Goal: Task Accomplishment & Management: Complete application form

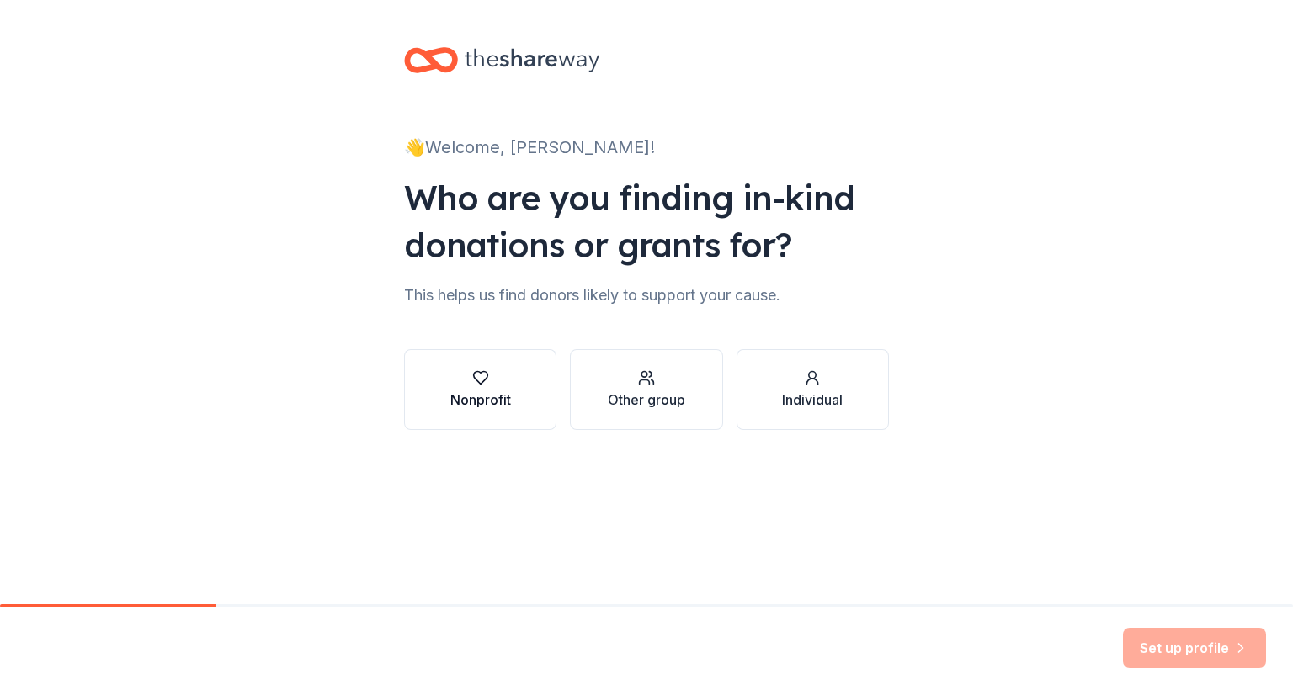
click at [472, 385] on icon "button" at bounding box center [480, 377] width 17 height 17
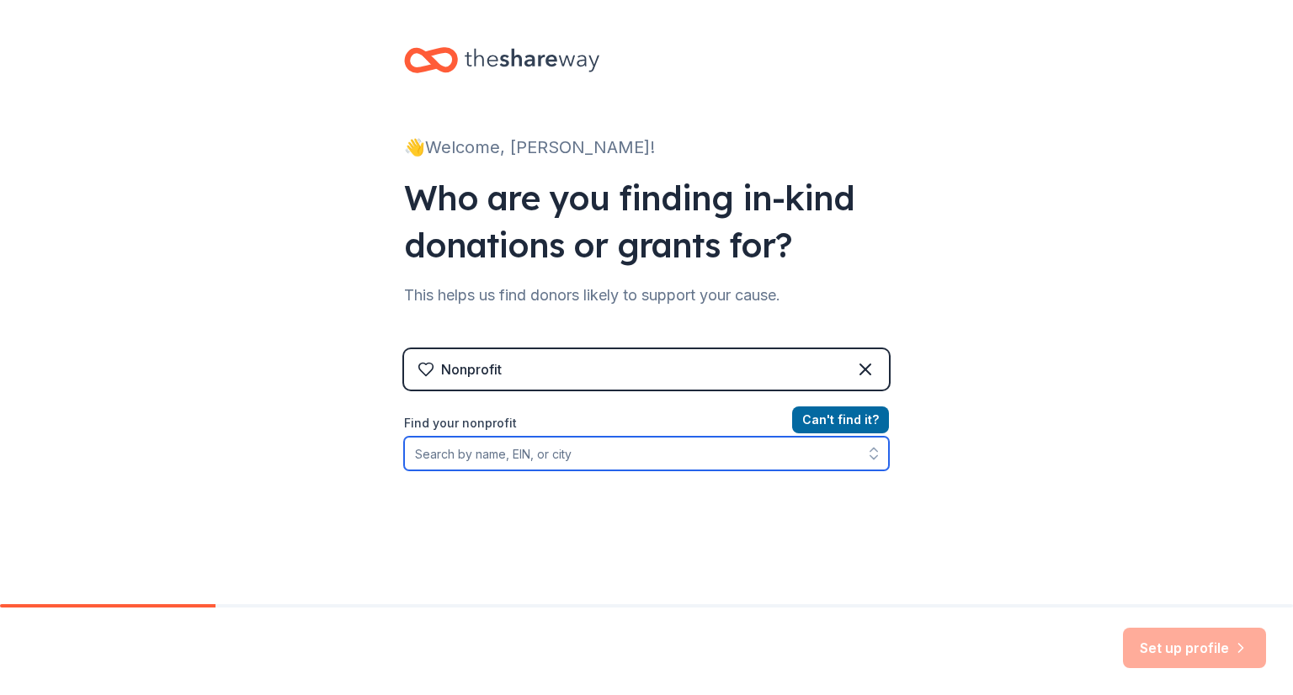
click at [475, 459] on input "Find your nonprofit" at bounding box center [646, 454] width 485 height 34
type input "[US_EMPLOYER_IDENTIFICATION_NUMBER]"
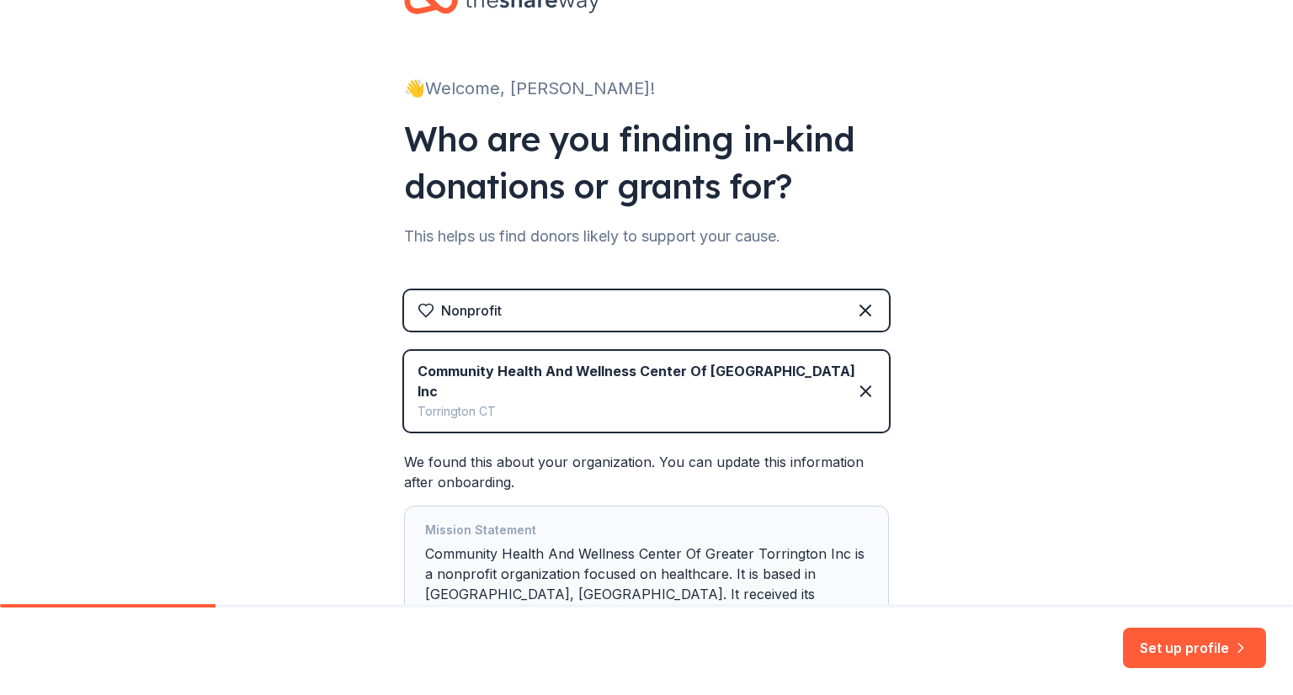
scroll to position [84, 0]
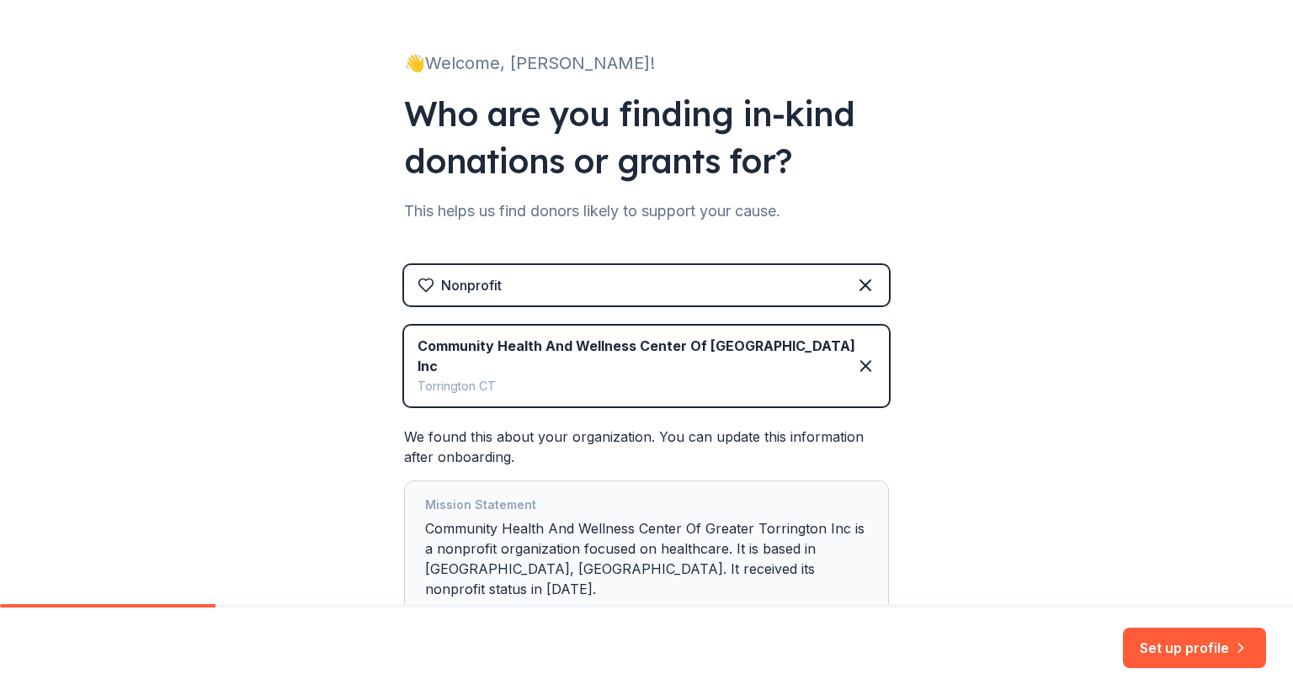
click at [633, 523] on div "Mission Statement Community Health And Wellness Center Of Greater Torrington In…" at bounding box center [646, 550] width 443 height 111
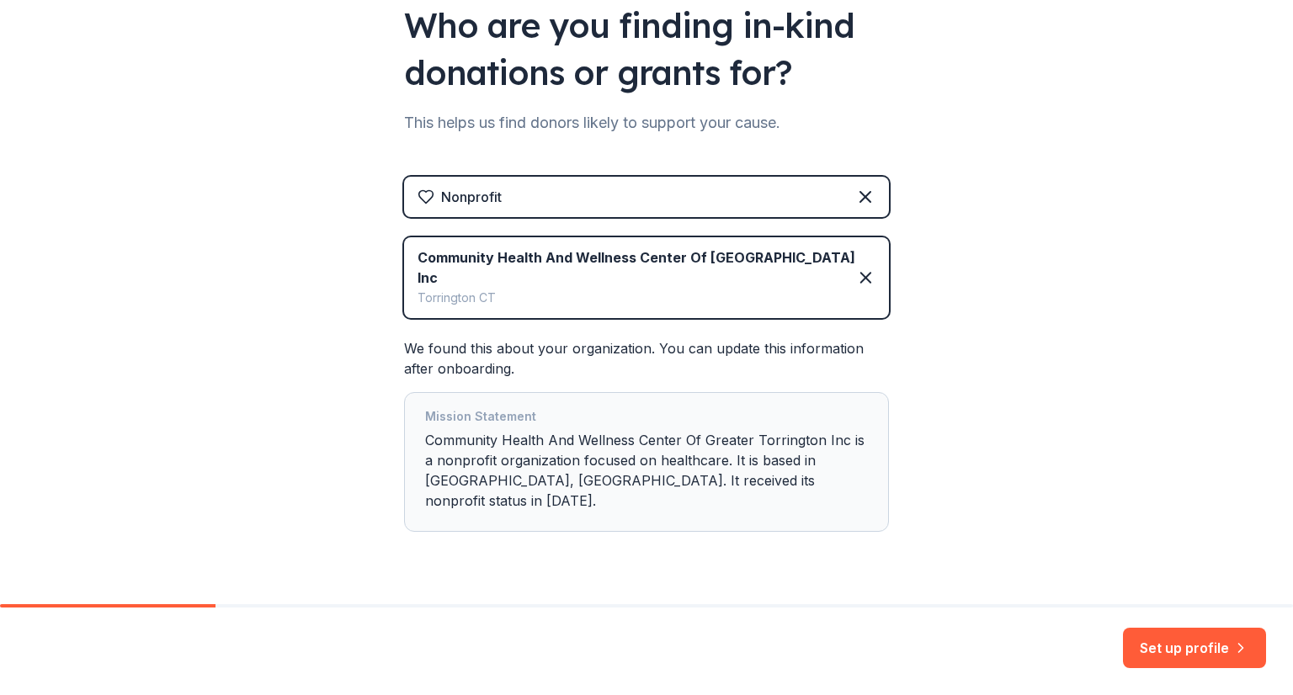
scroll to position [174, 0]
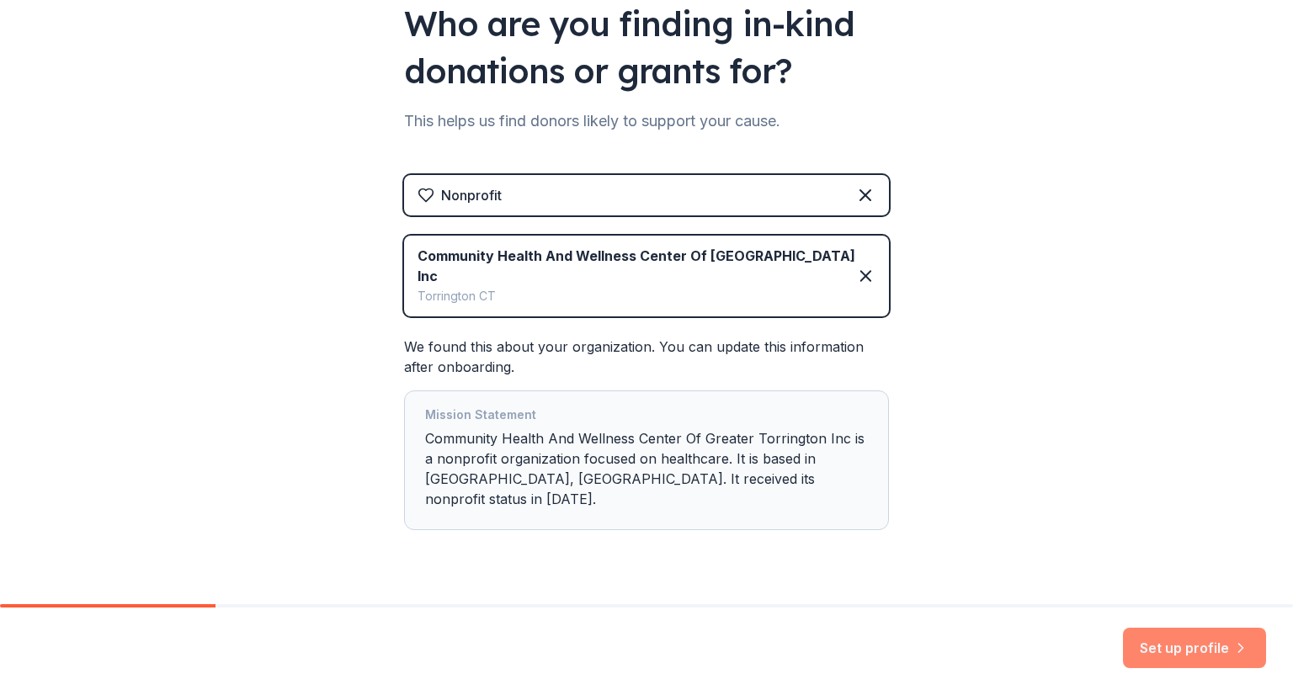
click at [1165, 650] on button "Set up profile" at bounding box center [1194, 648] width 143 height 40
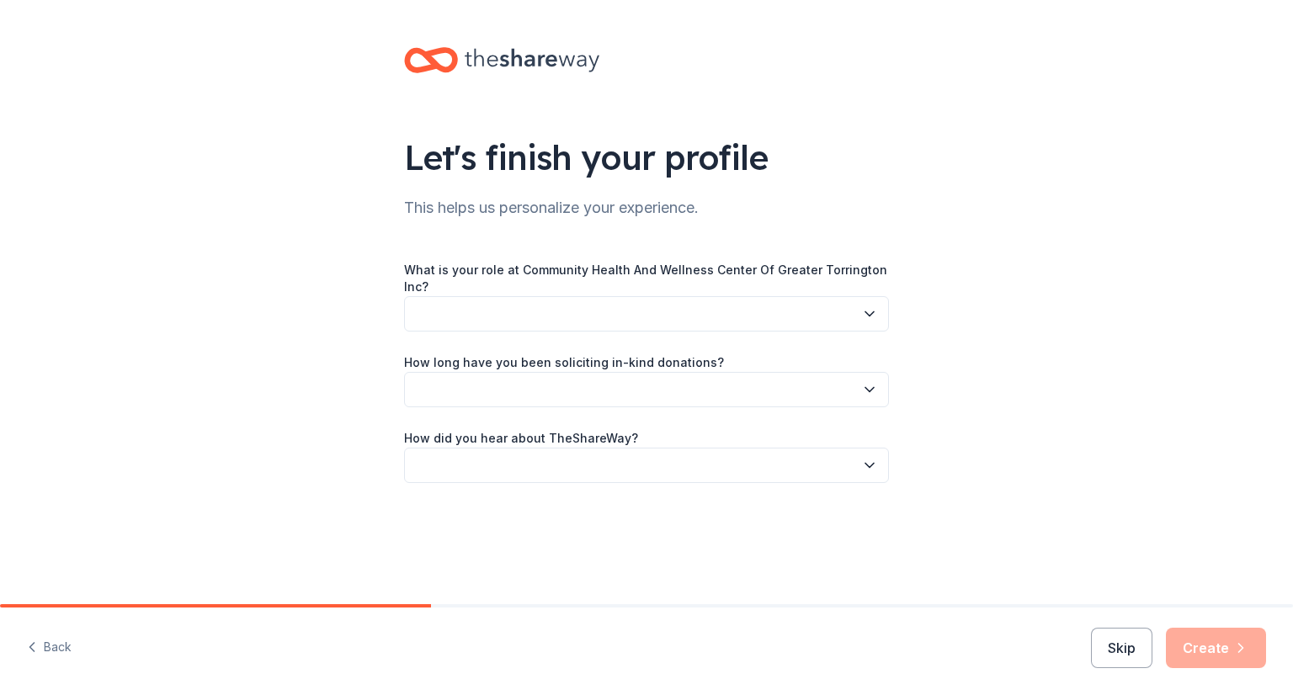
click at [463, 315] on button "button" at bounding box center [646, 313] width 485 height 35
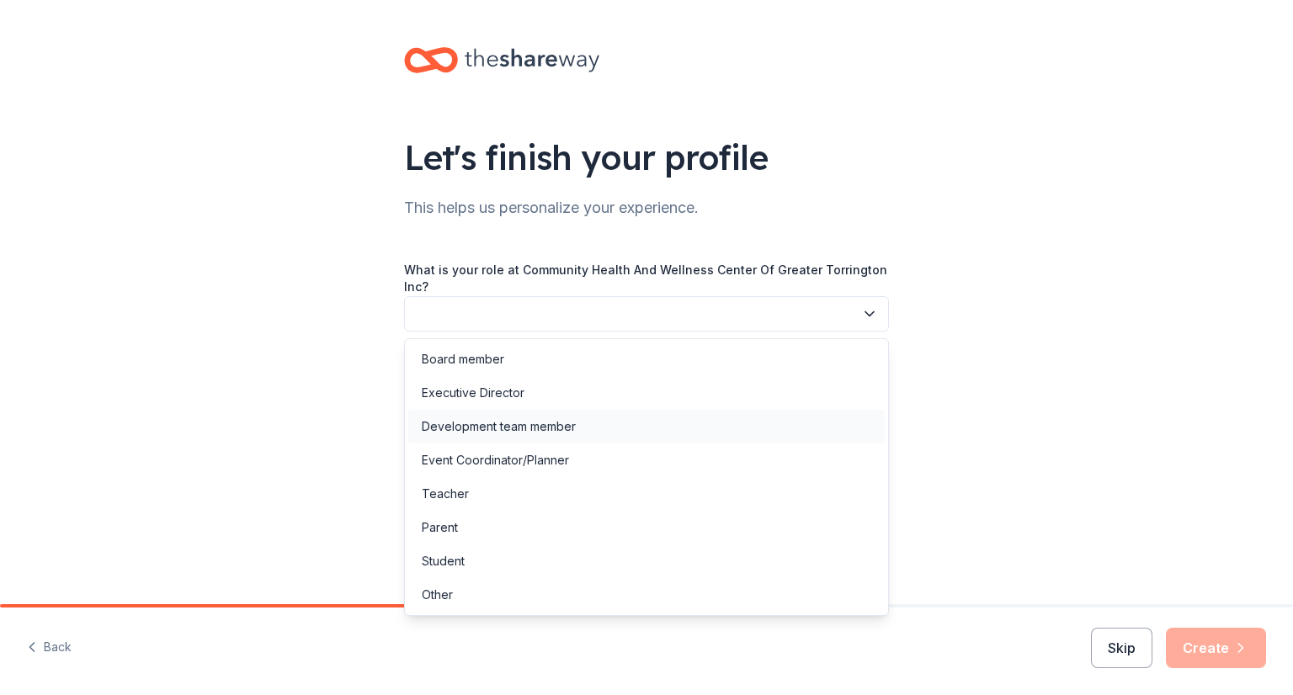
click at [479, 423] on div "Development team member" at bounding box center [499, 427] width 154 height 20
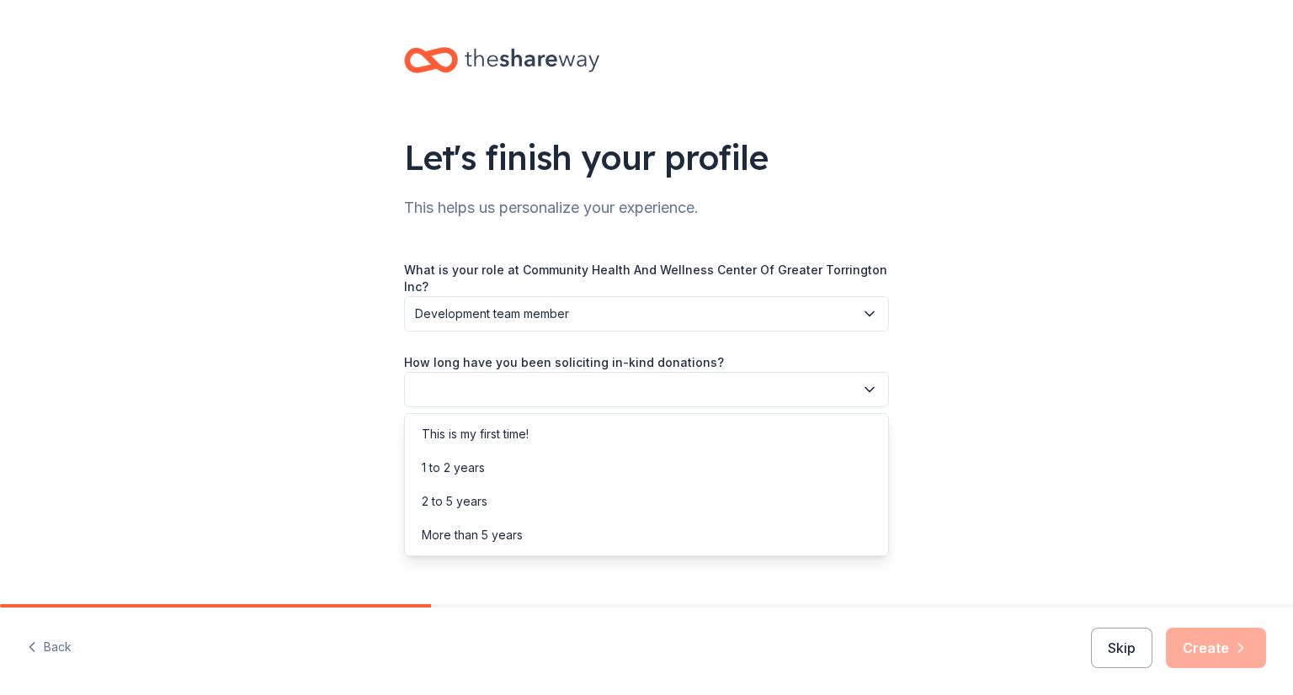
click at [428, 389] on button "button" at bounding box center [646, 389] width 485 height 35
click at [449, 539] on div "More than 5 years" at bounding box center [472, 535] width 101 height 20
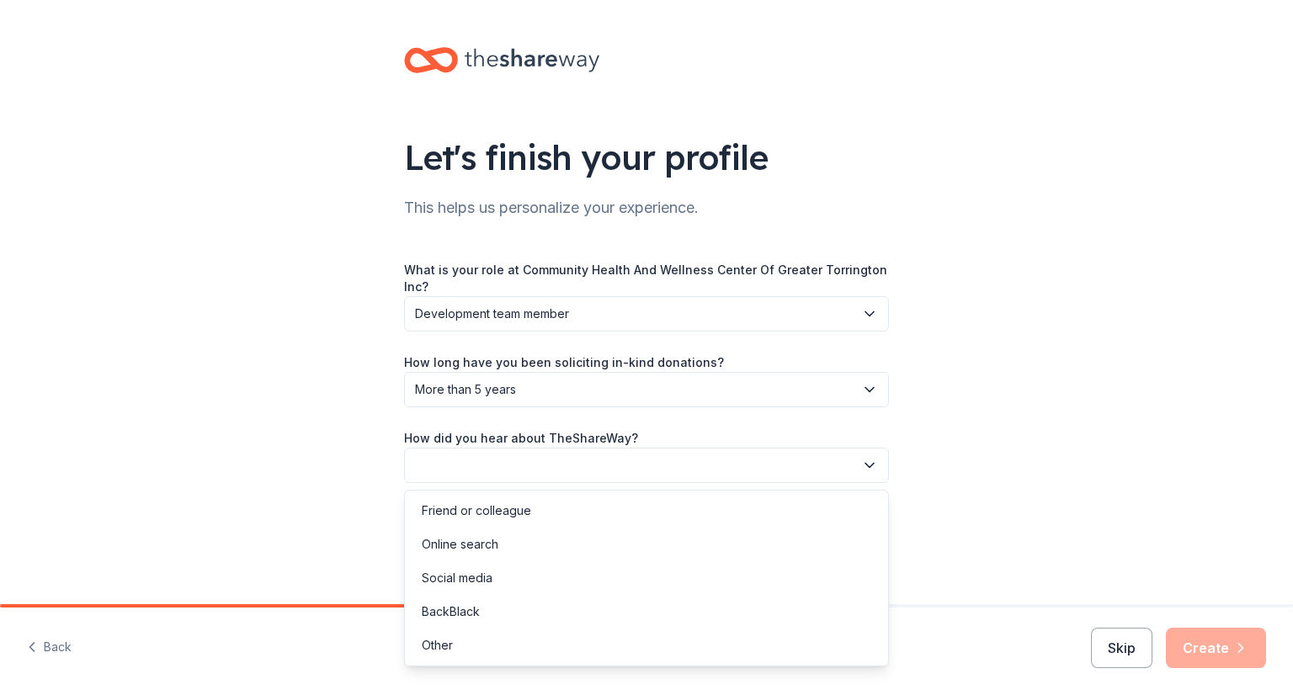
click at [438, 469] on button "button" at bounding box center [646, 465] width 485 height 35
click at [454, 549] on div "Online search" at bounding box center [460, 544] width 77 height 20
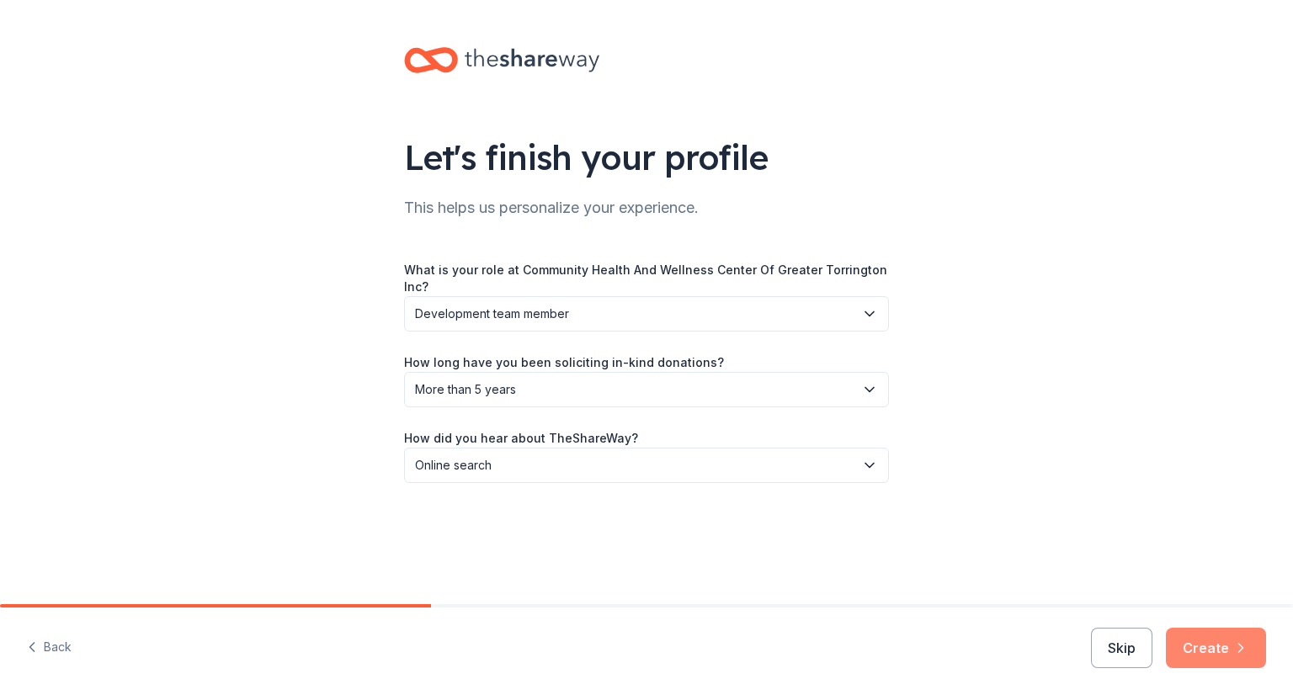
click at [1212, 639] on button "Create" at bounding box center [1215, 648] width 100 height 40
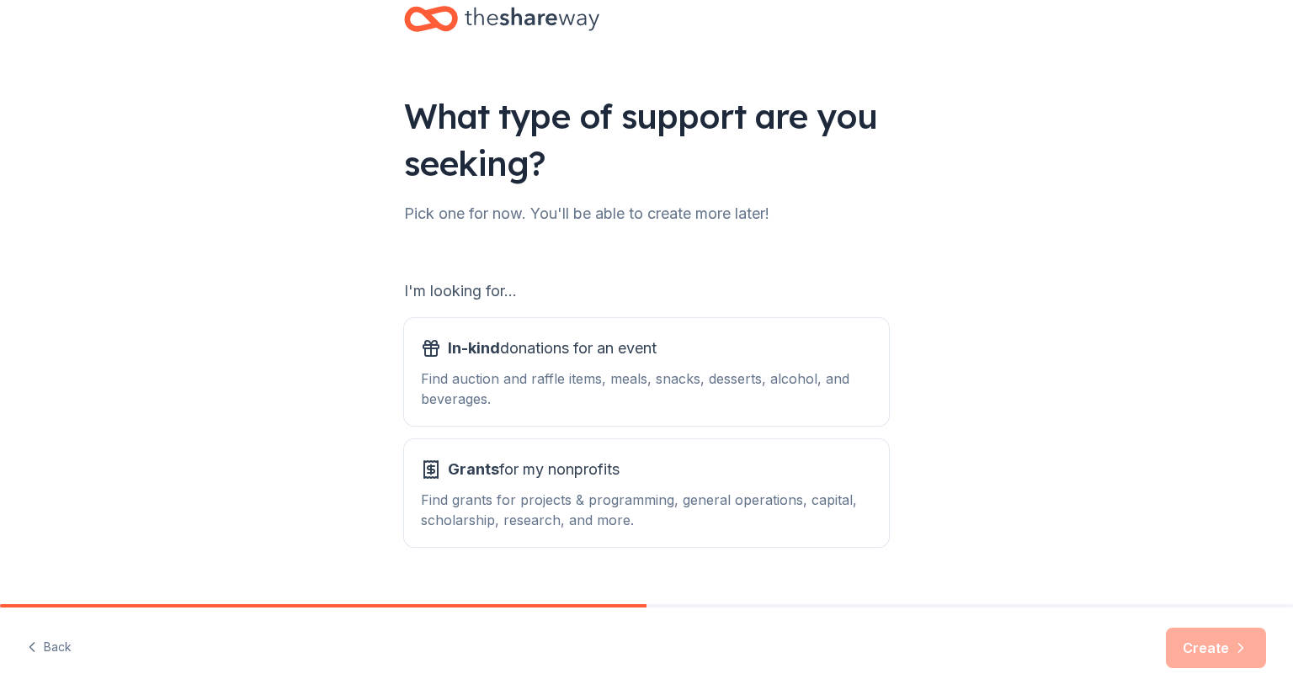
scroll to position [75, 0]
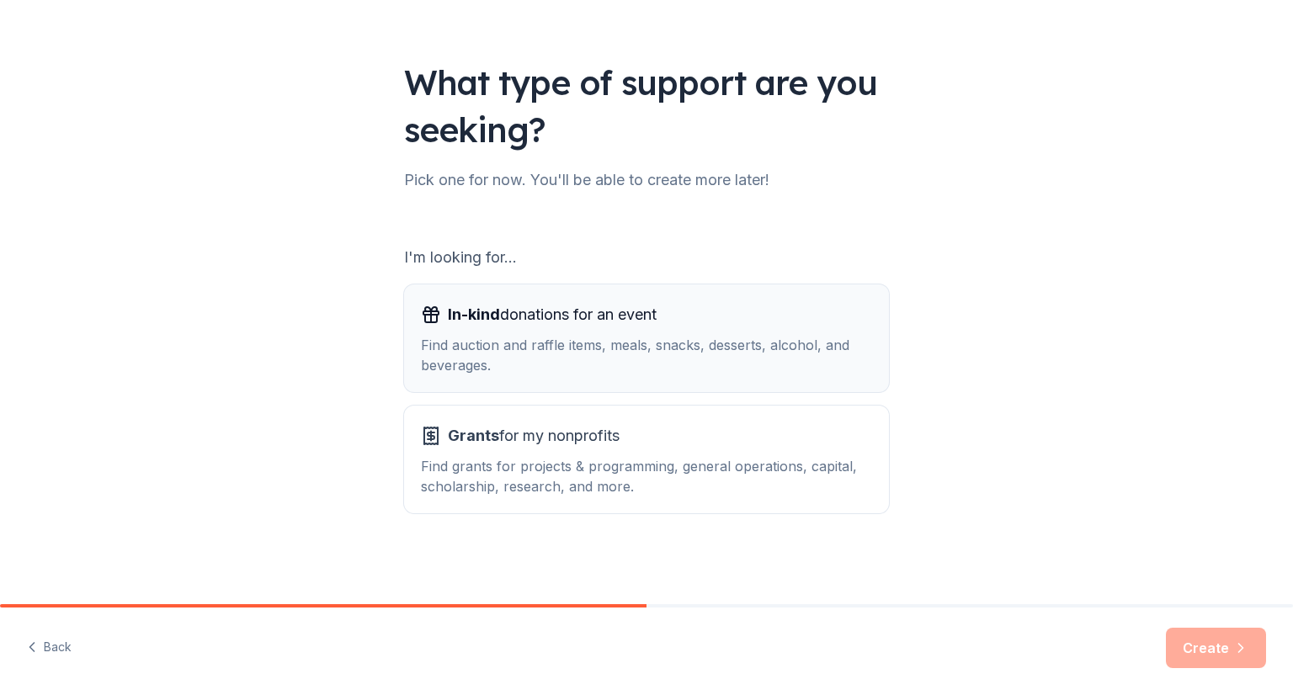
click at [572, 325] on span "In-kind donations for an event" at bounding box center [552, 314] width 209 height 27
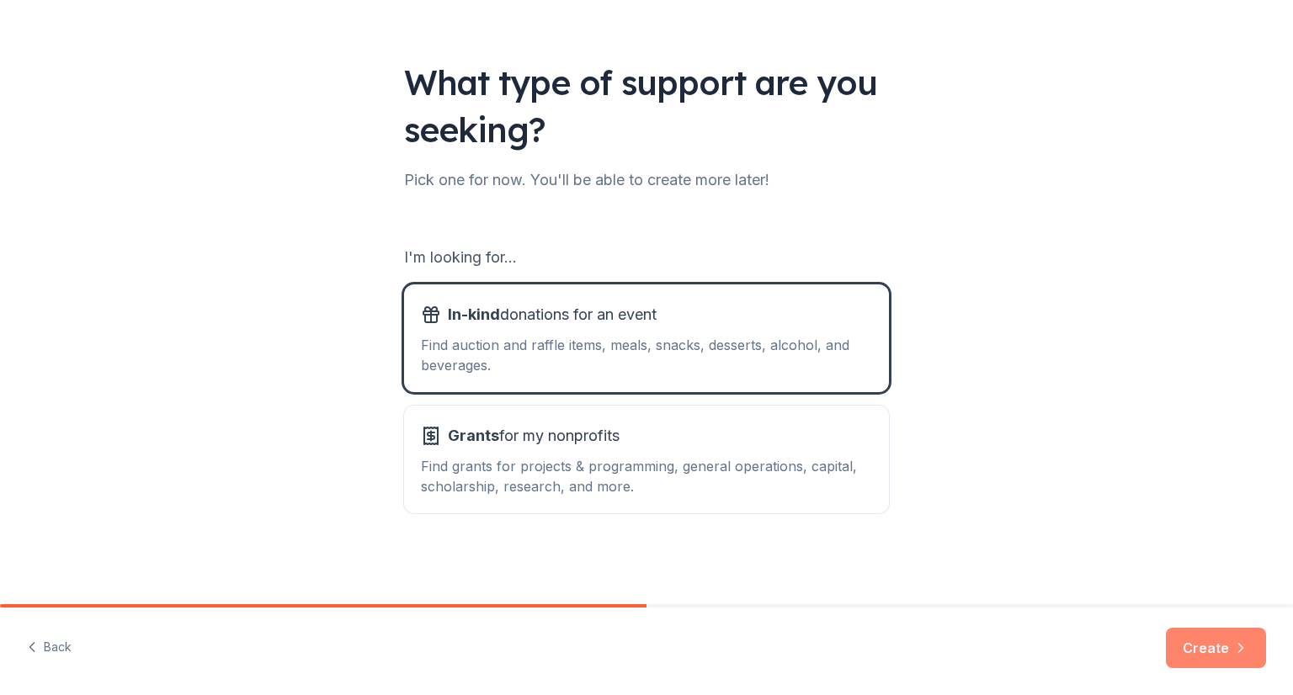
click at [1222, 653] on button "Create" at bounding box center [1215, 648] width 100 height 40
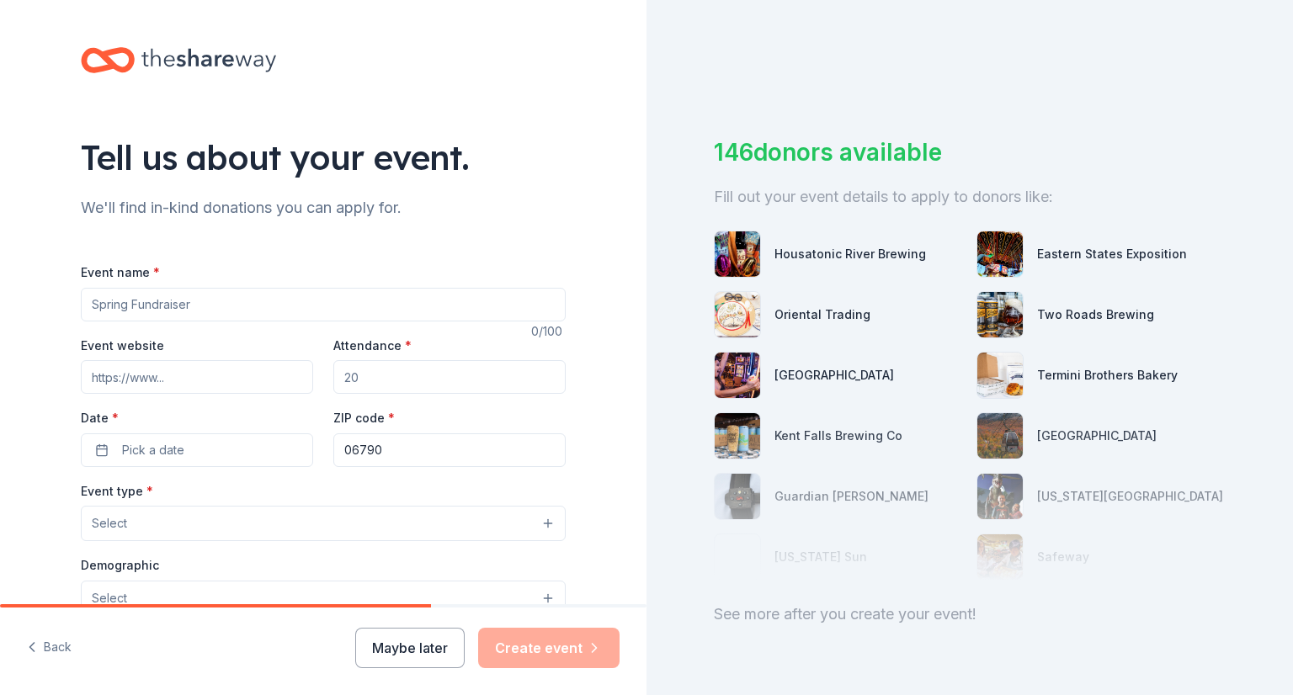
click at [91, 307] on input "Event name *" at bounding box center [323, 305] width 485 height 34
type input "Music in the Meadow"
click at [354, 380] on input "Attendance *" at bounding box center [449, 377] width 232 height 34
type input "180"
click at [125, 452] on span "Pick a date" at bounding box center [153, 450] width 62 height 20
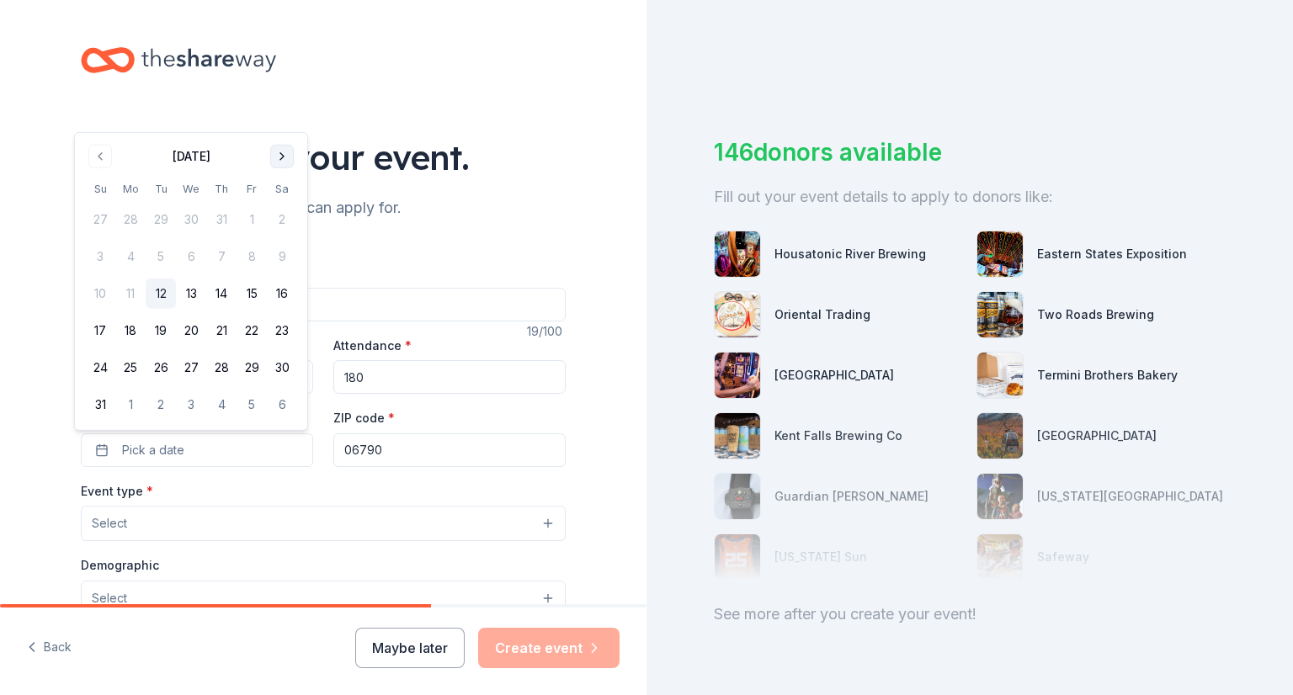
click at [283, 155] on button "Go to next month" at bounding box center [282, 157] width 24 height 24
click at [252, 288] on button "12" at bounding box center [251, 294] width 30 height 30
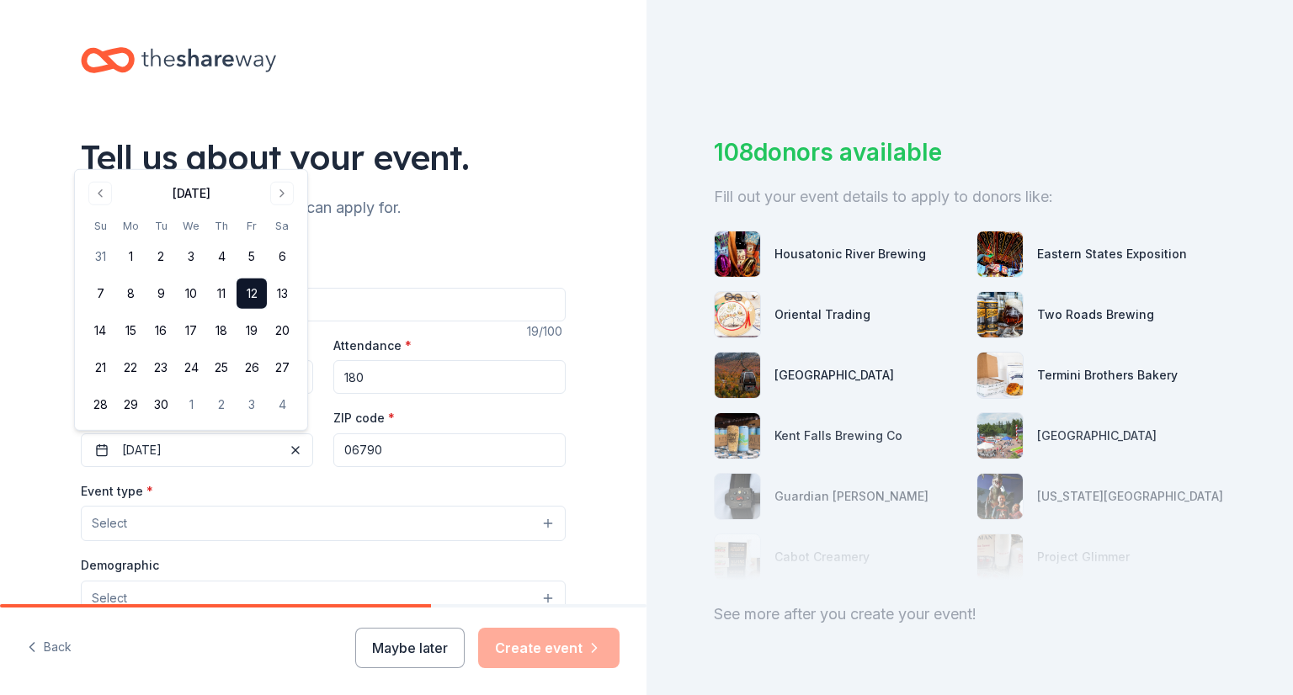
click at [176, 517] on button "Select" at bounding box center [323, 523] width 485 height 35
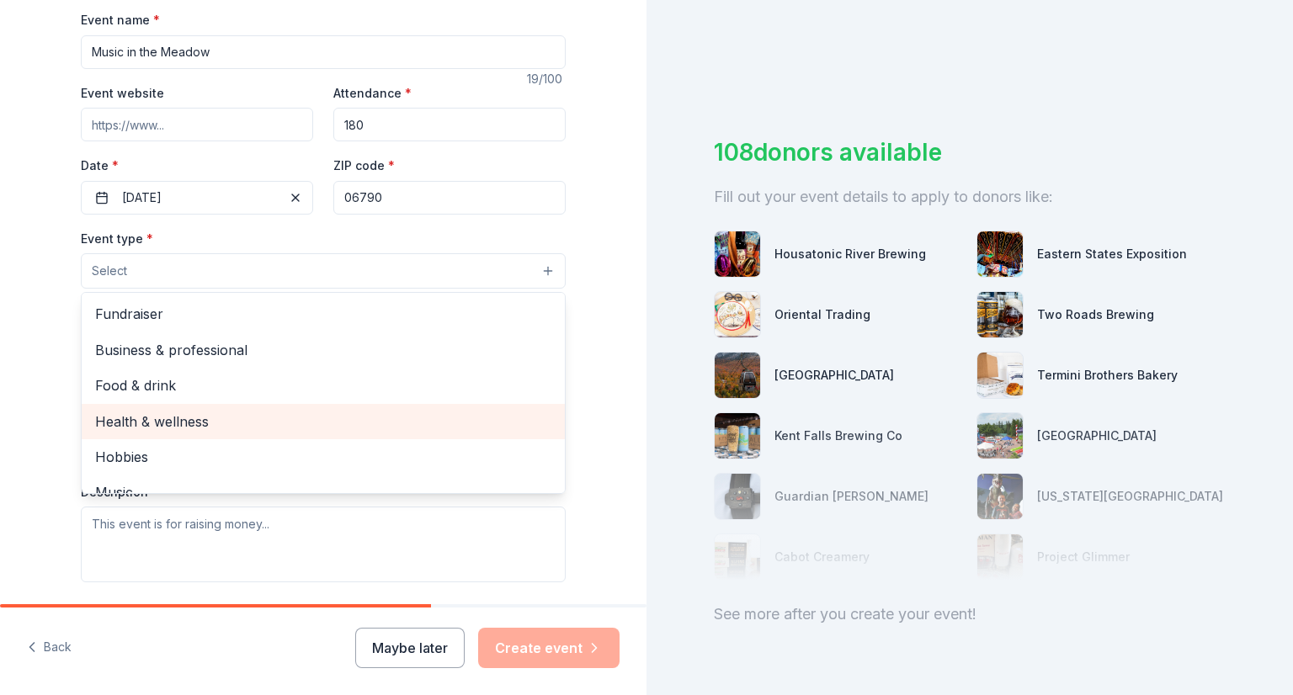
click at [170, 422] on span "Health & wellness" at bounding box center [323, 422] width 456 height 22
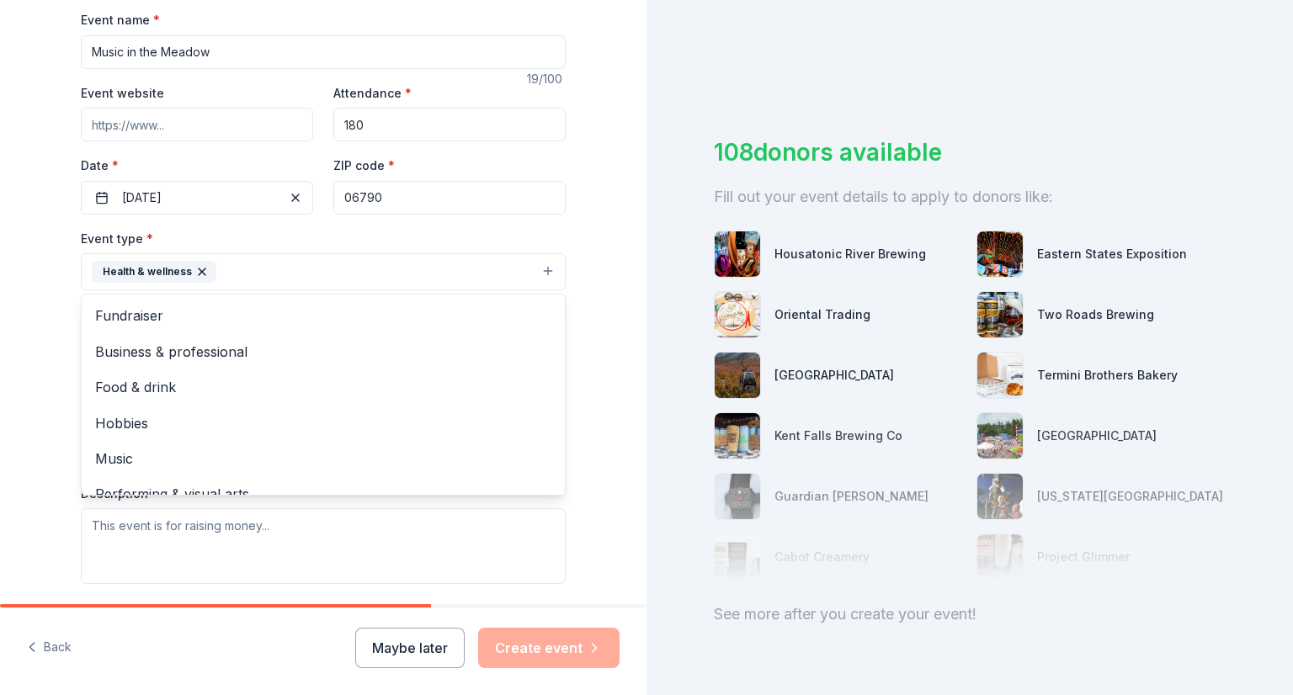
click at [54, 379] on div "Tell us about your event. We'll find in-kind donations you can apply for. Event…" at bounding box center [323, 309] width 539 height 1122
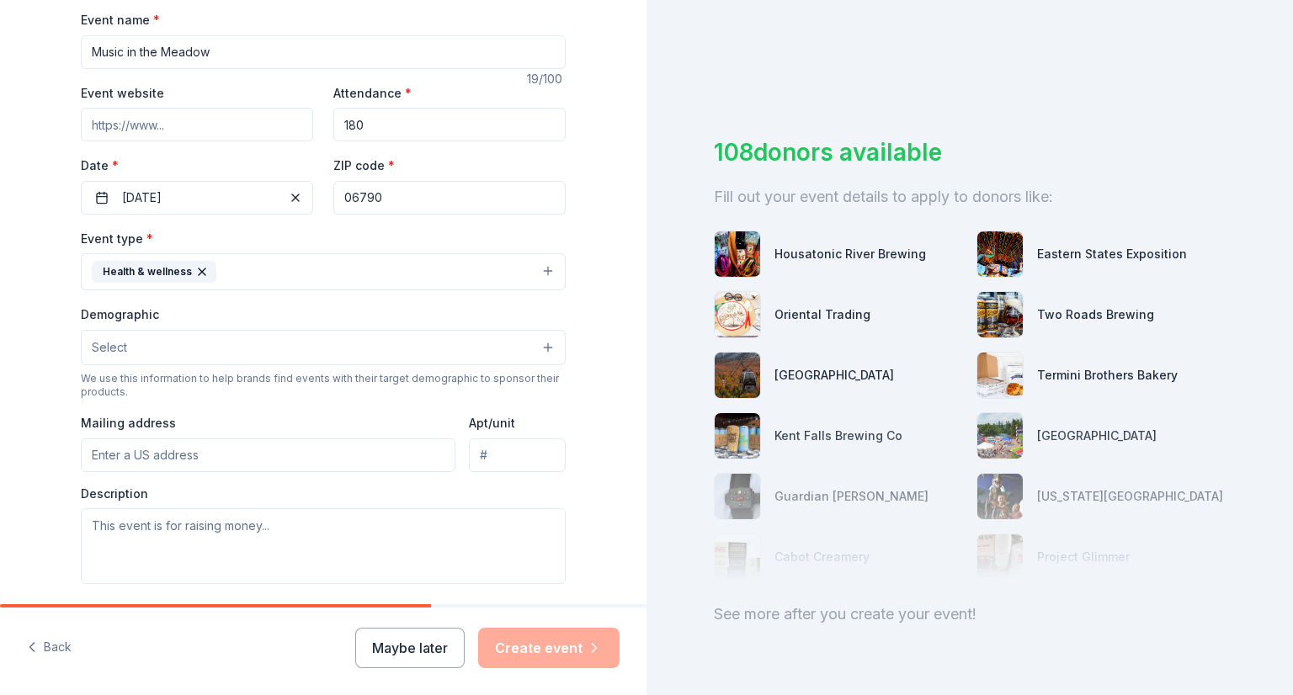
click at [114, 354] on span "Select" at bounding box center [109, 347] width 35 height 20
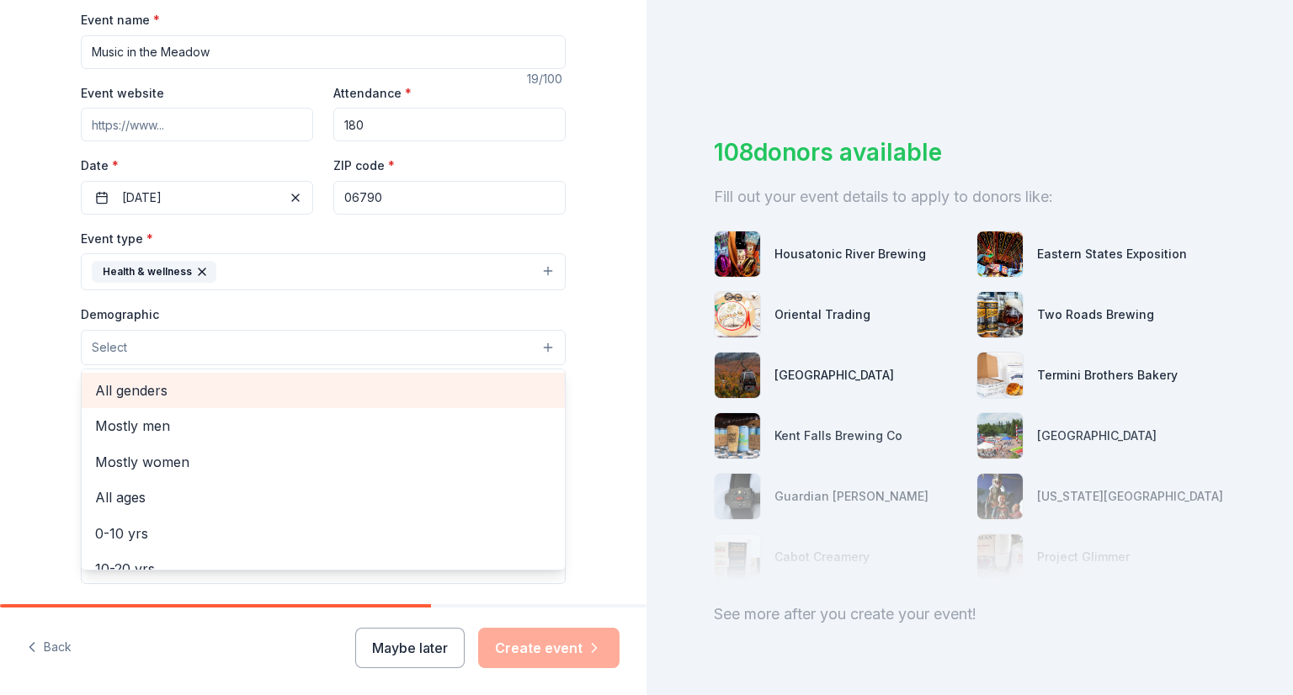
click at [127, 388] on span "All genders" at bounding box center [323, 391] width 456 height 22
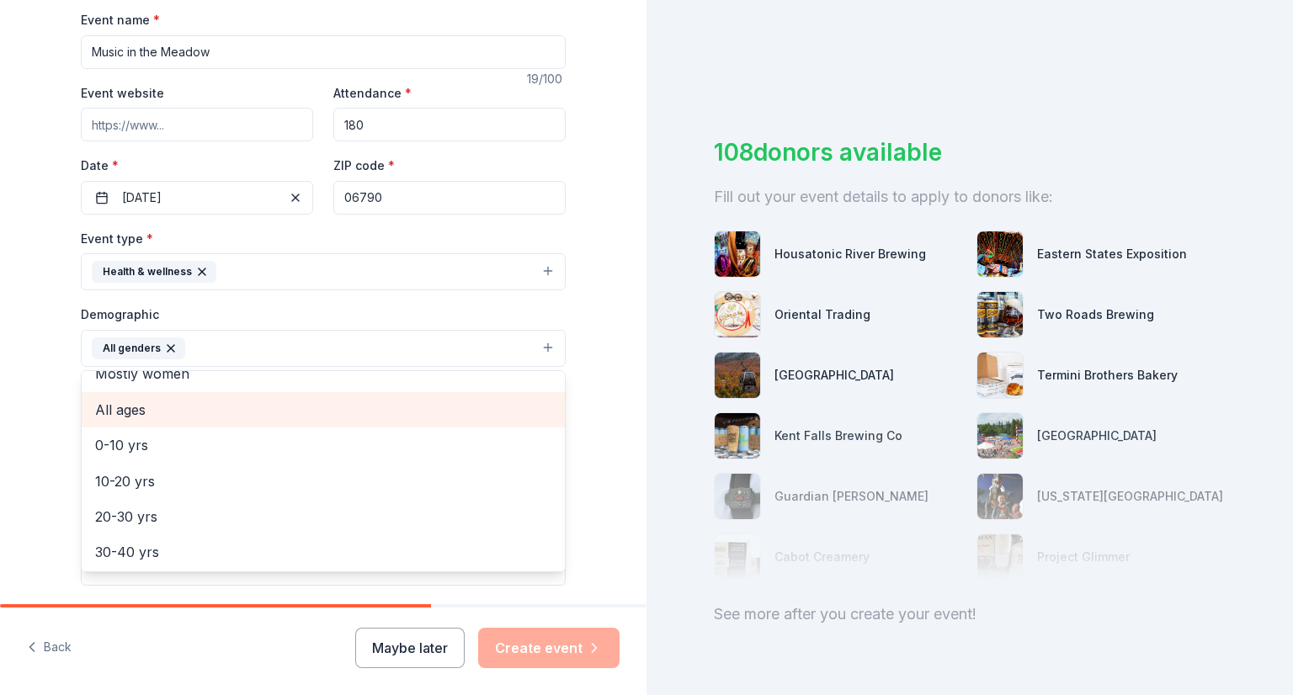
scroll to position [84, 0]
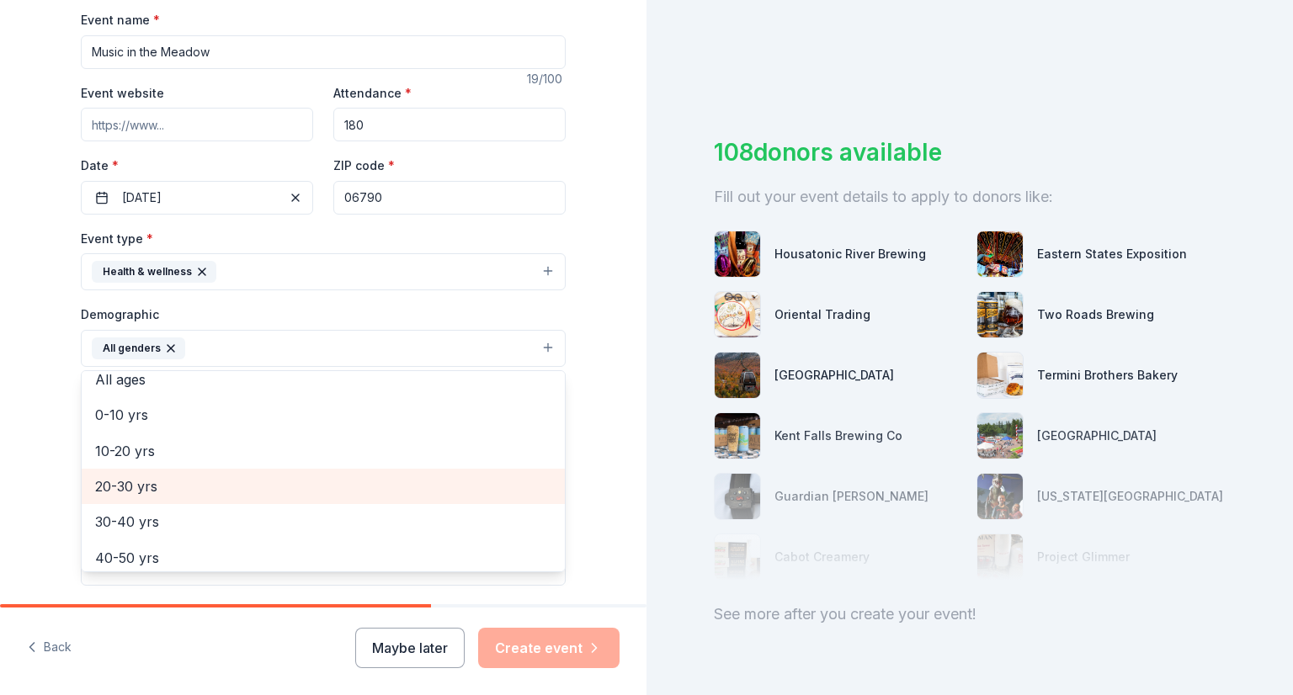
click at [130, 483] on span "20-30 yrs" at bounding box center [323, 486] width 456 height 22
click at [127, 489] on span "30-40 yrs" at bounding box center [323, 486] width 456 height 22
click at [127, 489] on span "40-50 yrs" at bounding box center [323, 486] width 456 height 22
click at [127, 489] on span "50-60 yrs" at bounding box center [323, 486] width 456 height 22
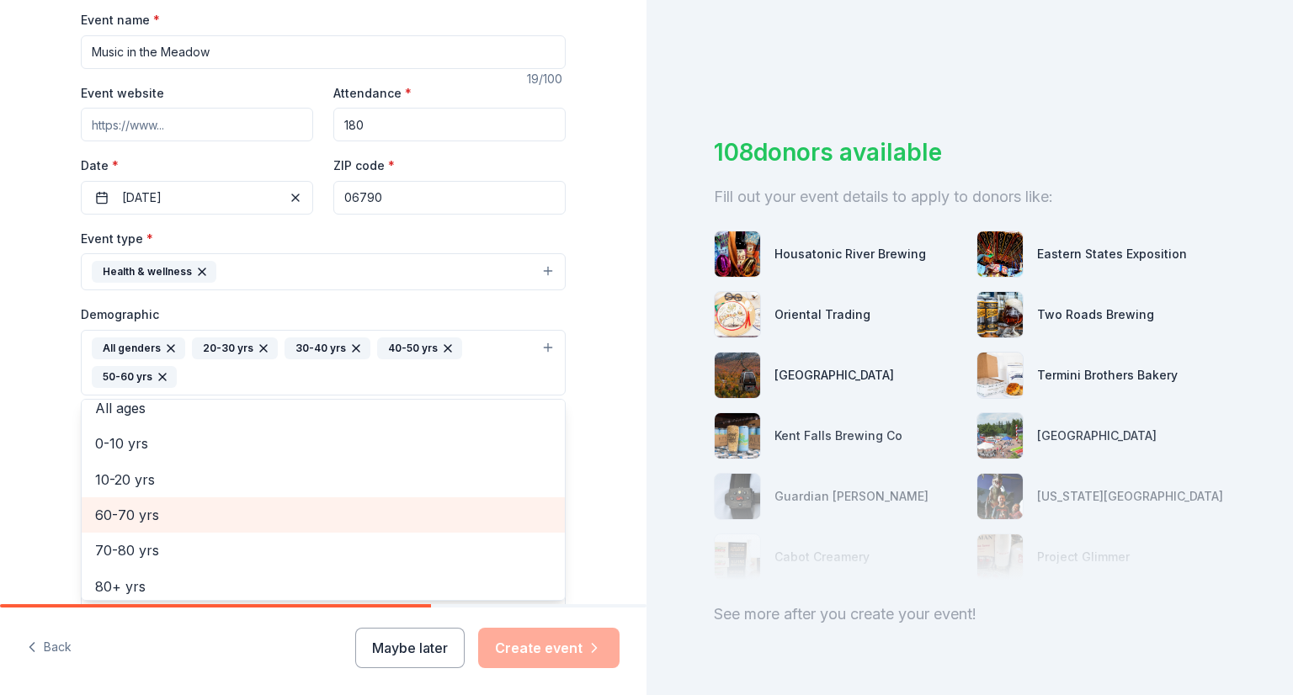
click at [123, 518] on span "60-70 yrs" at bounding box center [323, 515] width 456 height 22
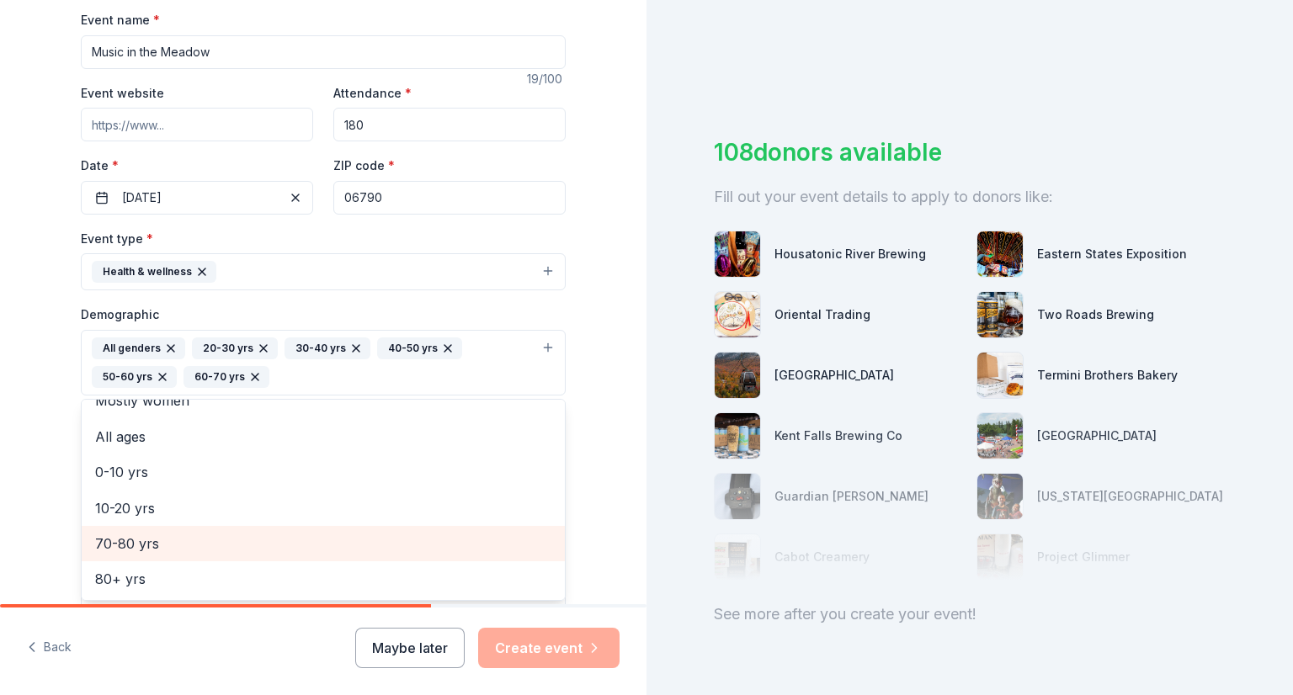
click at [123, 542] on span "70-80 yrs" at bounding box center [323, 544] width 456 height 22
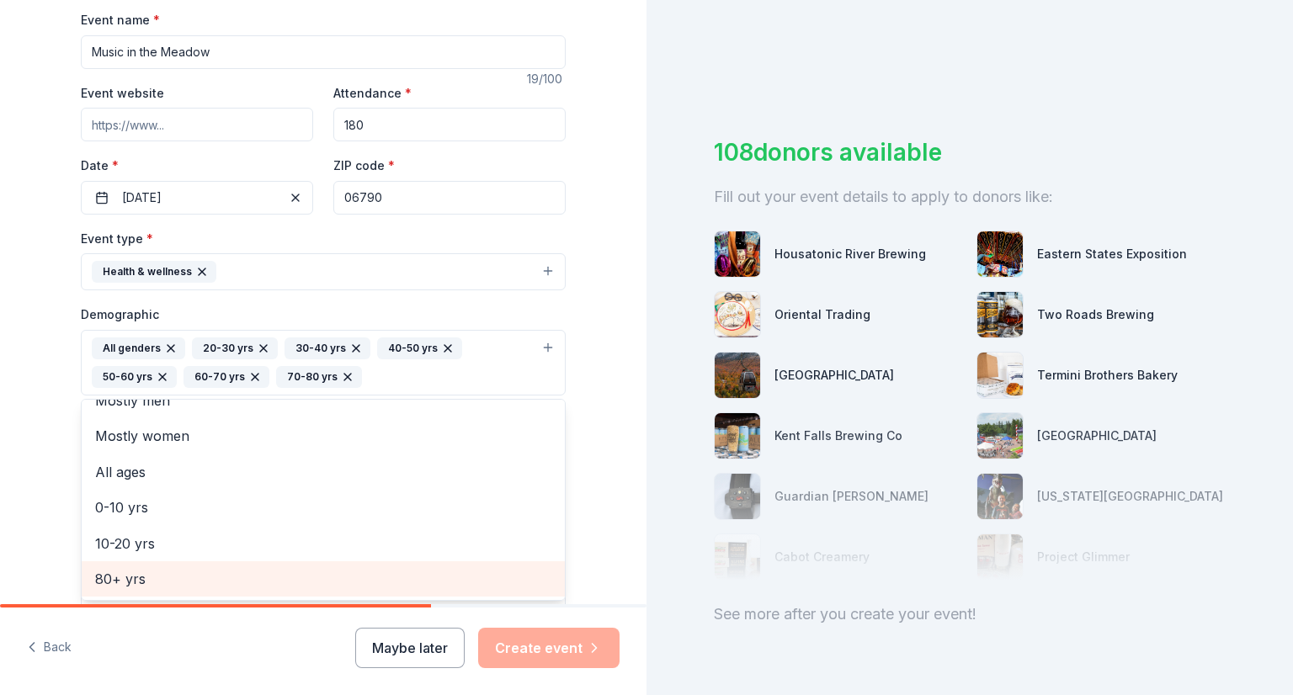
click at [119, 574] on span "80+ yrs" at bounding box center [323, 579] width 456 height 22
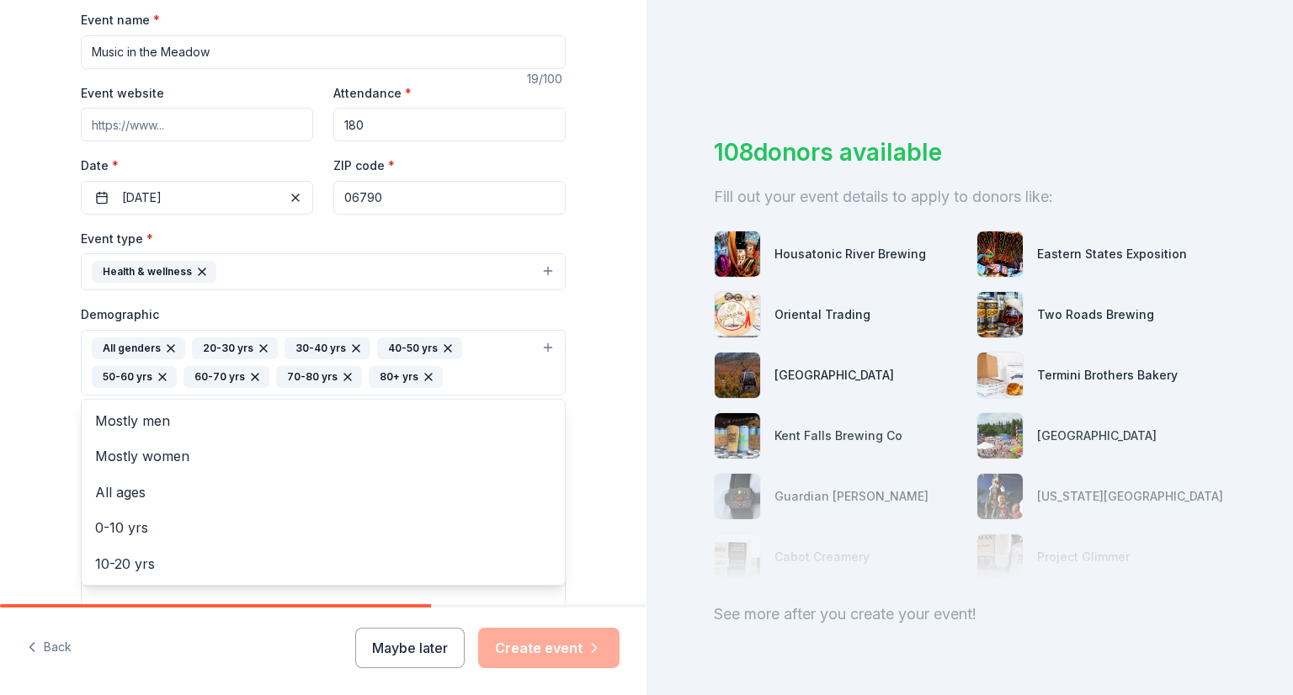
click at [36, 467] on div "Tell us about your event. We'll find in-kind donations you can apply for. Event…" at bounding box center [323, 324] width 646 height 1152
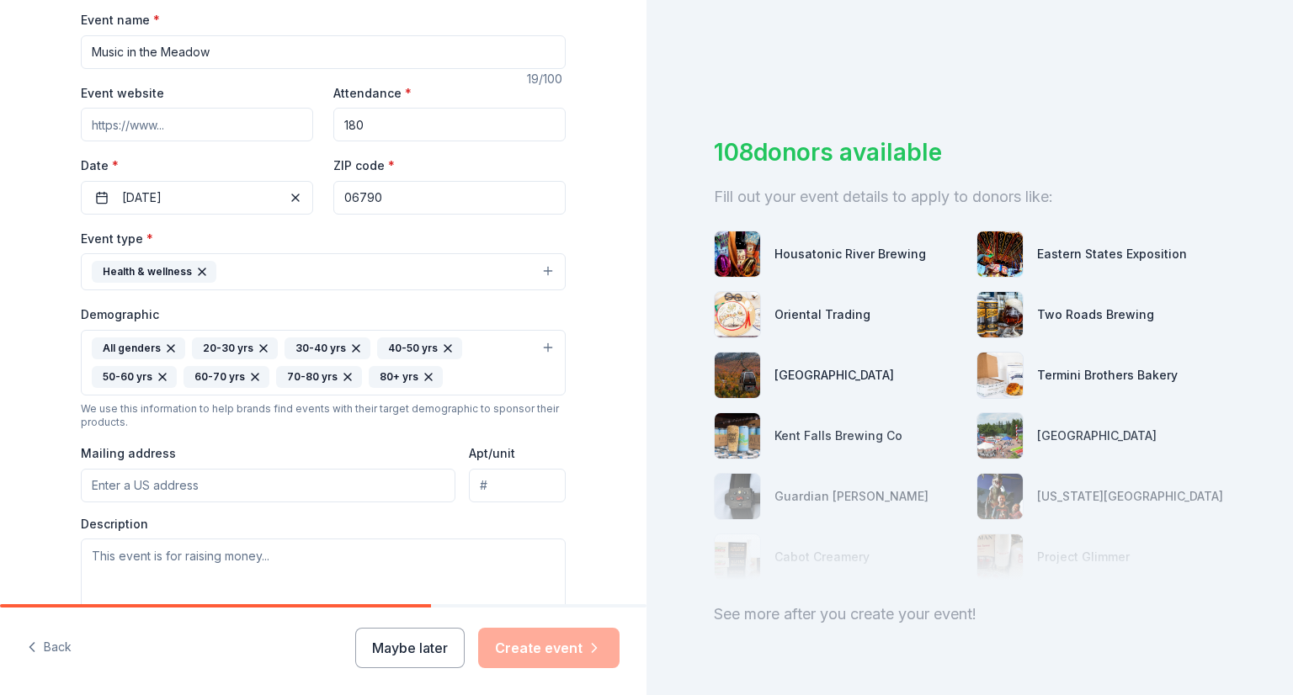
click at [125, 486] on input "Mailing address" at bounding box center [268, 486] width 374 height 34
type input "[STREET_ADDRESS]"
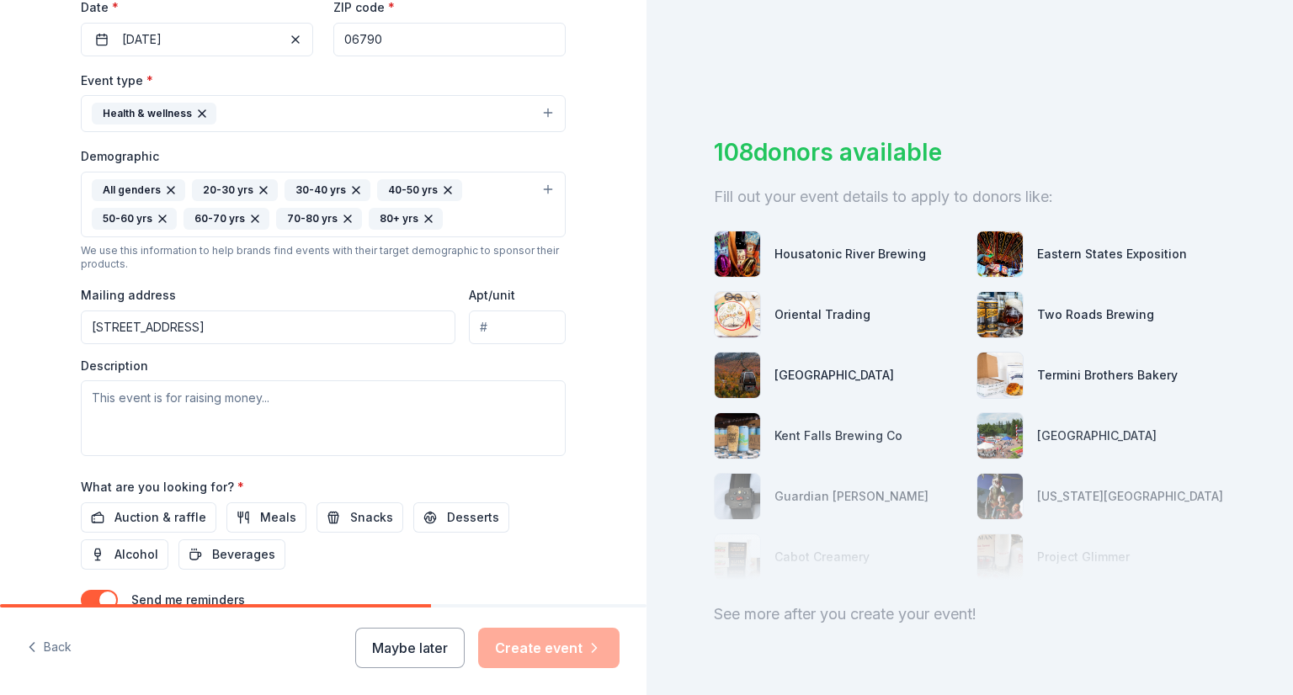
scroll to position [421, 0]
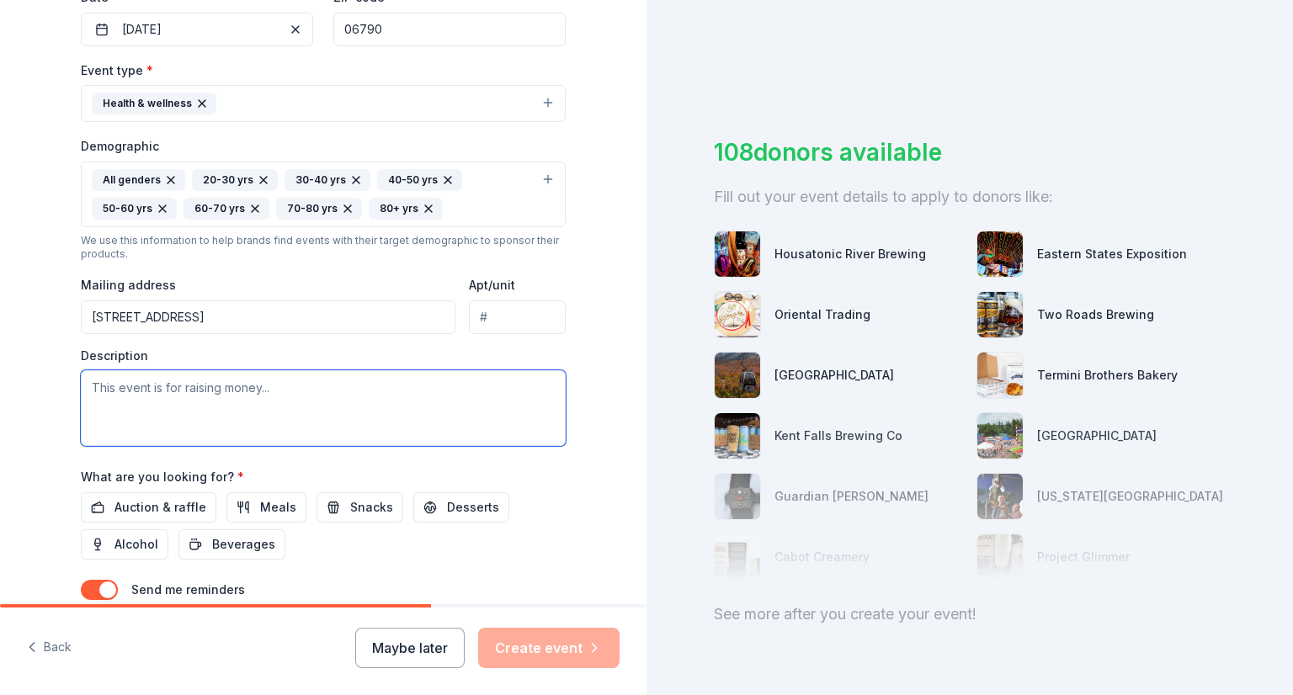
click at [148, 398] on textarea at bounding box center [323, 408] width 485 height 76
paste textarea "LORE ip do sitam-consect 125(A)(1) eli-sed-doeius temporincidi utl etd magn Ali…"
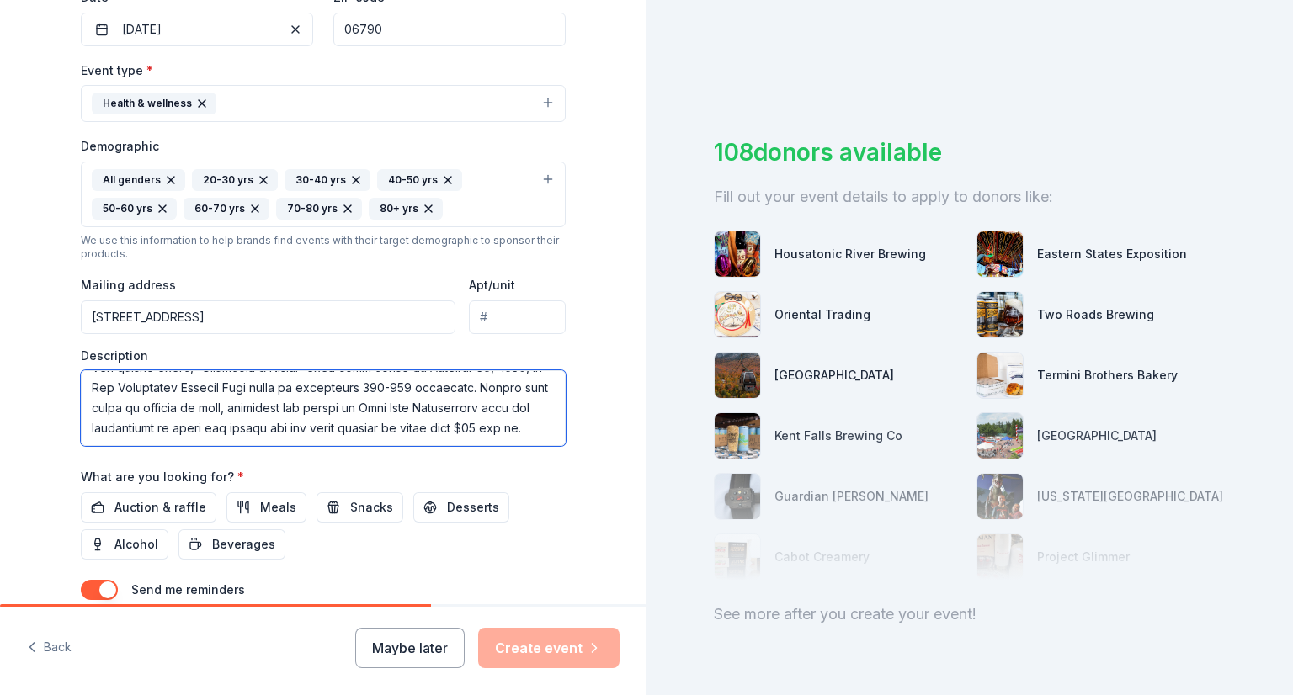
scroll to position [444, 0]
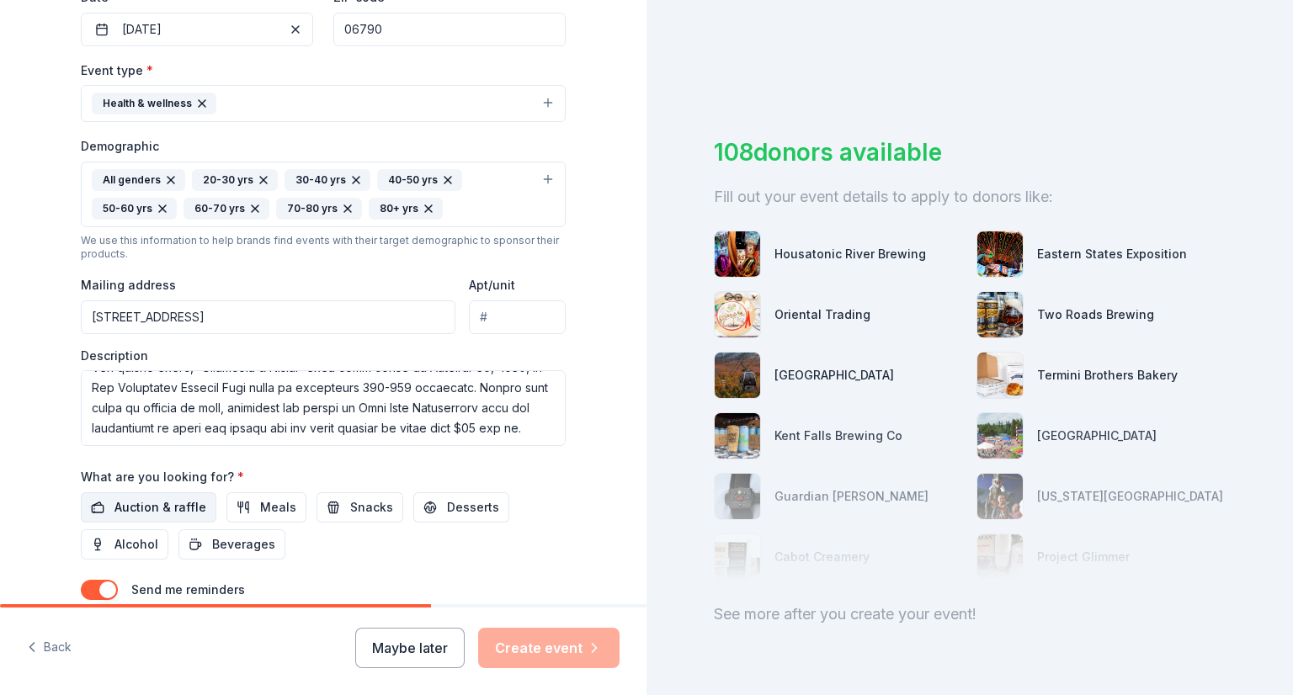
click at [138, 503] on span "Auction & raffle" at bounding box center [160, 507] width 92 height 20
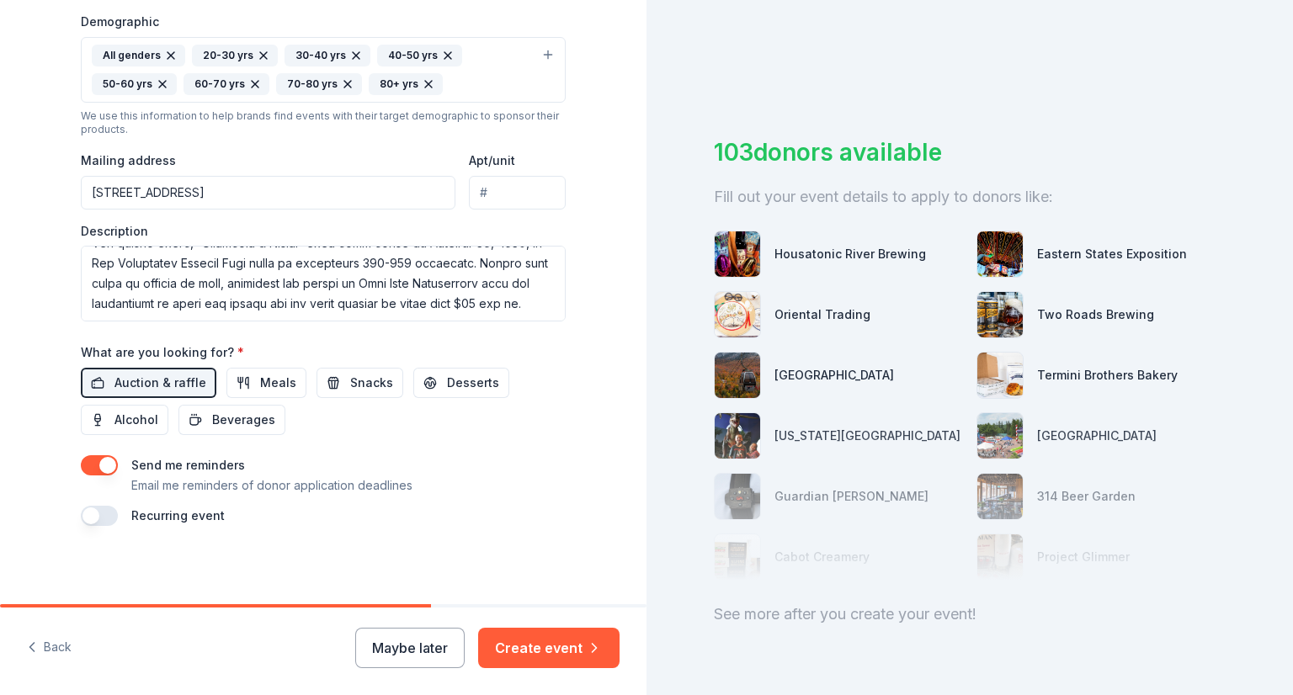
scroll to position [547, 0]
click at [90, 462] on button "button" at bounding box center [99, 464] width 37 height 20
drag, startPoint x: 84, startPoint y: 279, endPoint x: 229, endPoint y: 338, distance: 156.6
click at [229, 338] on div "Event name * Music in the Meadow 19 /100 Event website Attendance * 180 Date * …" at bounding box center [323, 120] width 485 height 810
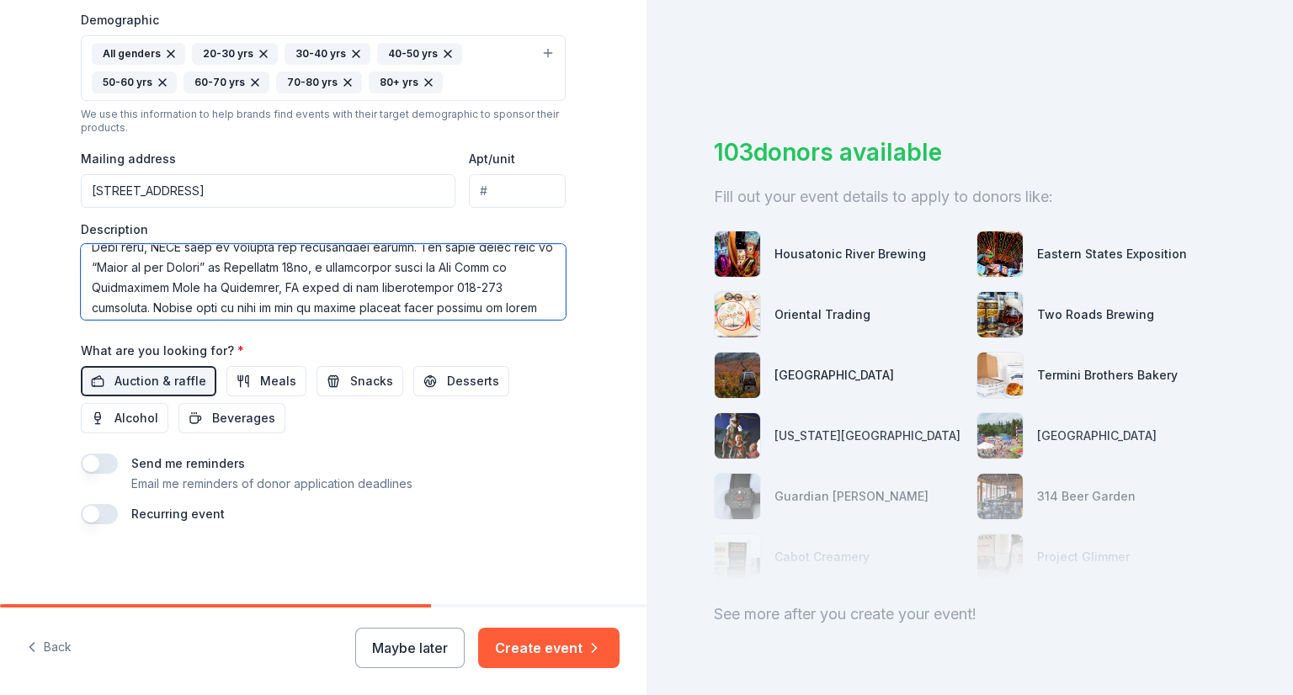
scroll to position [219, 0]
drag, startPoint x: 520, startPoint y: 284, endPoint x: 268, endPoint y: 284, distance: 252.4
click at [268, 284] on textarea at bounding box center [323, 282] width 485 height 76
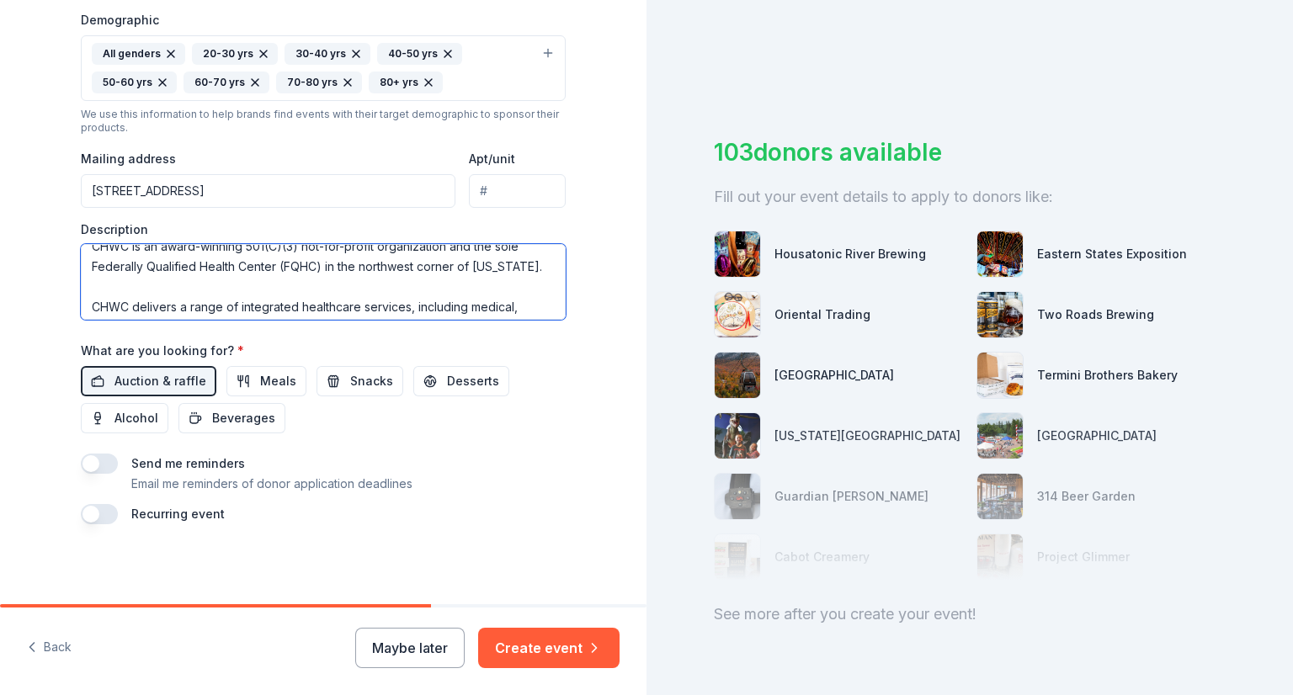
scroll to position [0, 0]
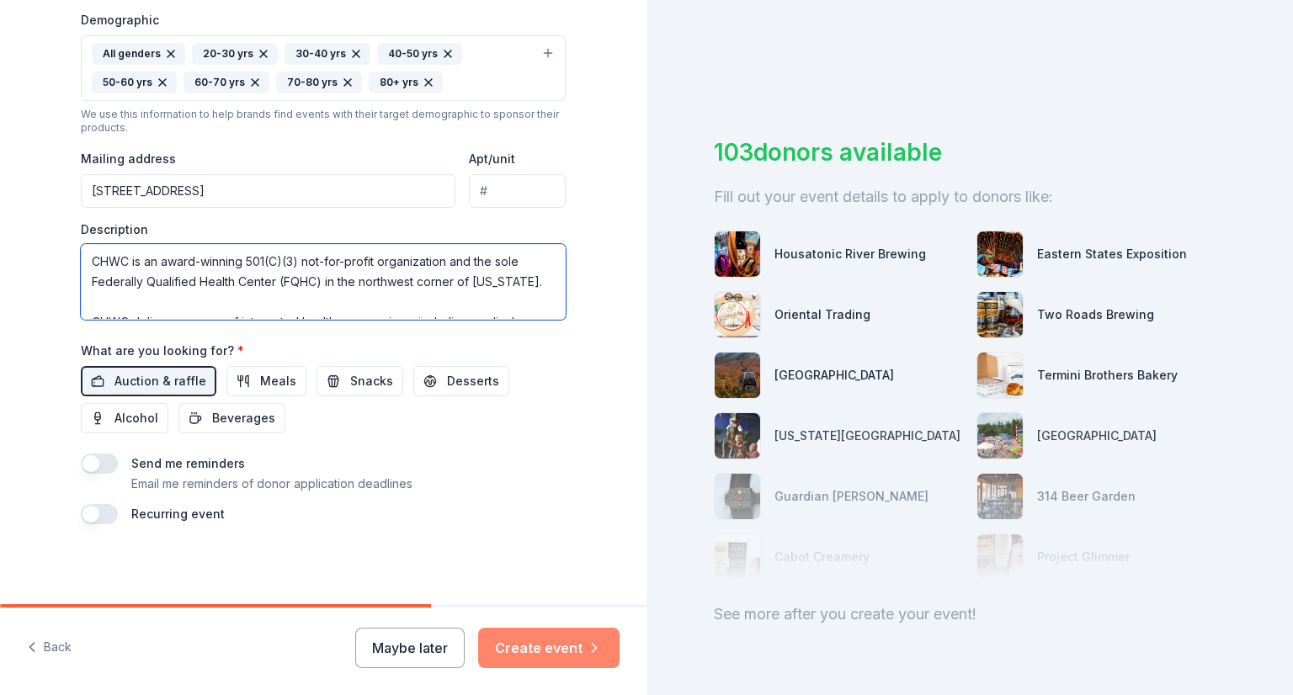
type textarea "CHWC is an award-winning 501(C)(3) not-for-profit organization and the sole Fed…"
click at [561, 655] on button "Create event" at bounding box center [548, 648] width 141 height 40
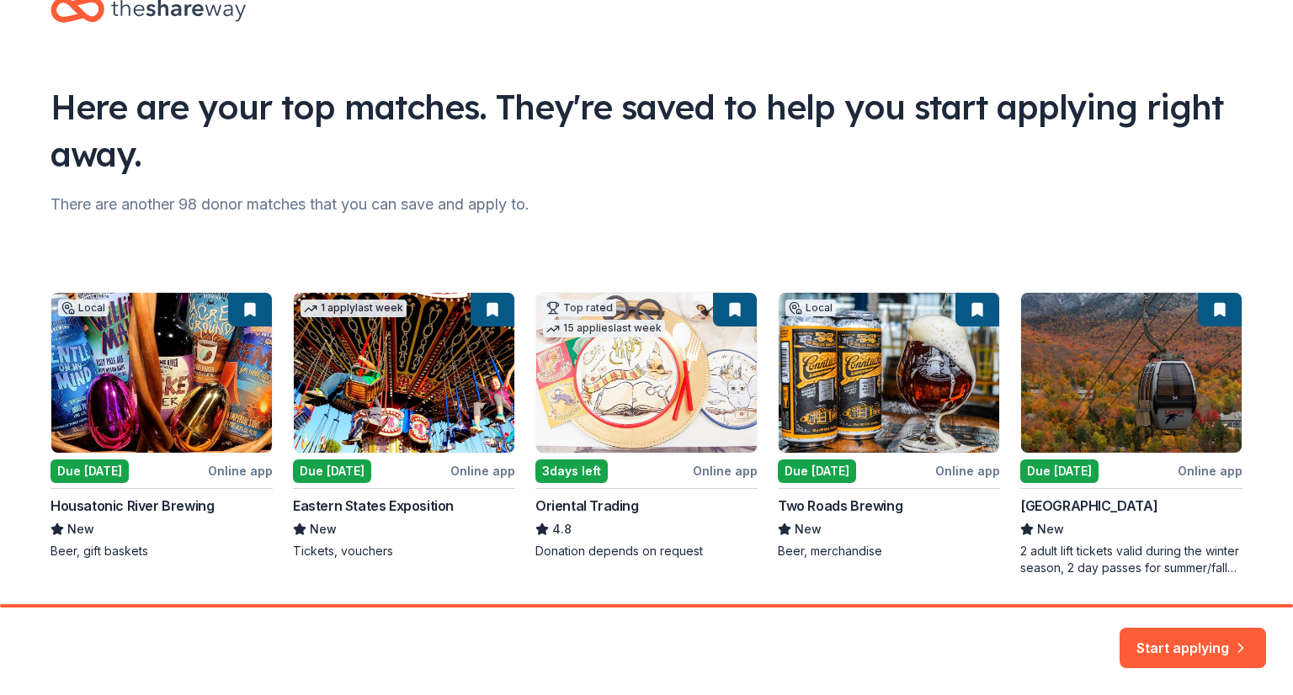
scroll to position [104, 0]
